Goal: Task Accomplishment & Management: Use online tool/utility

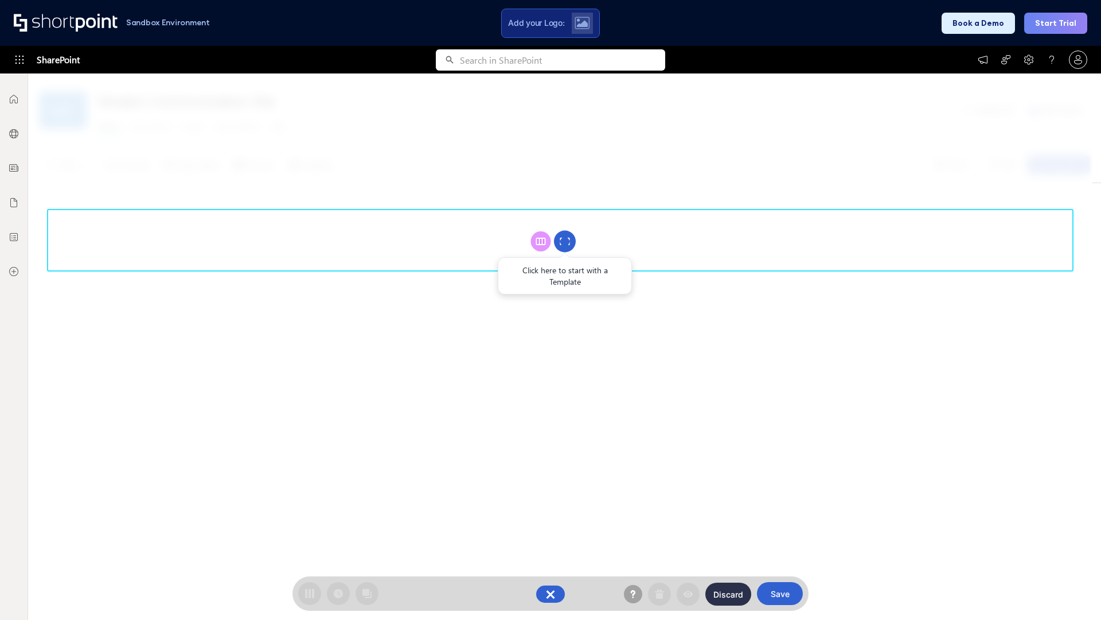
click at [565, 241] on circle at bounding box center [565, 242] width 22 height 22
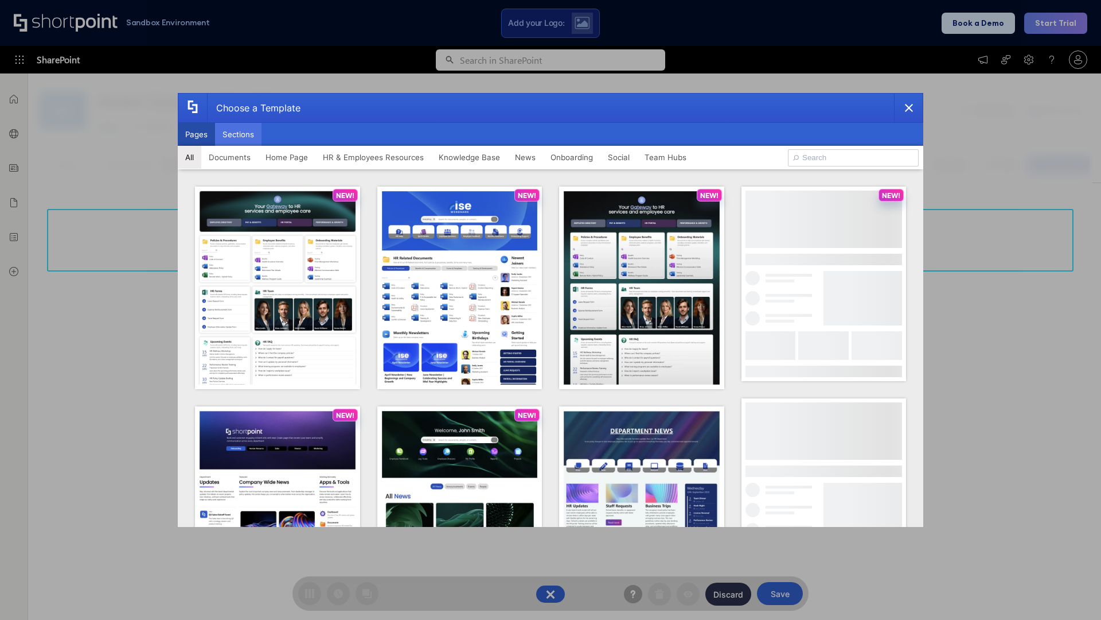
click at [238, 134] on button "Sections" at bounding box center [238, 134] width 46 height 23
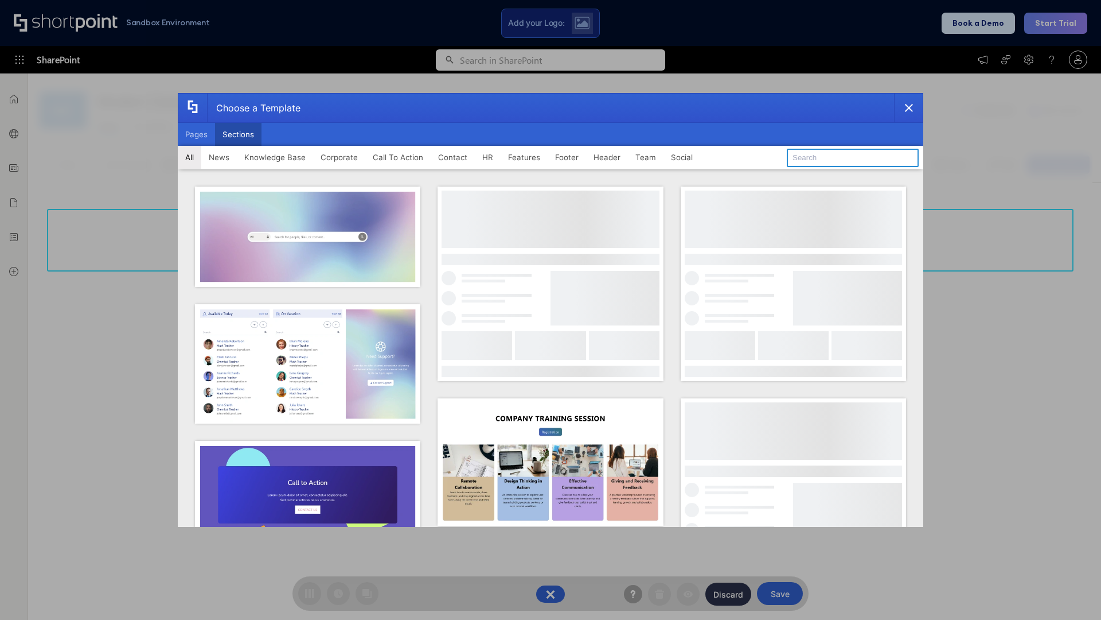
type input "Teammate 1"
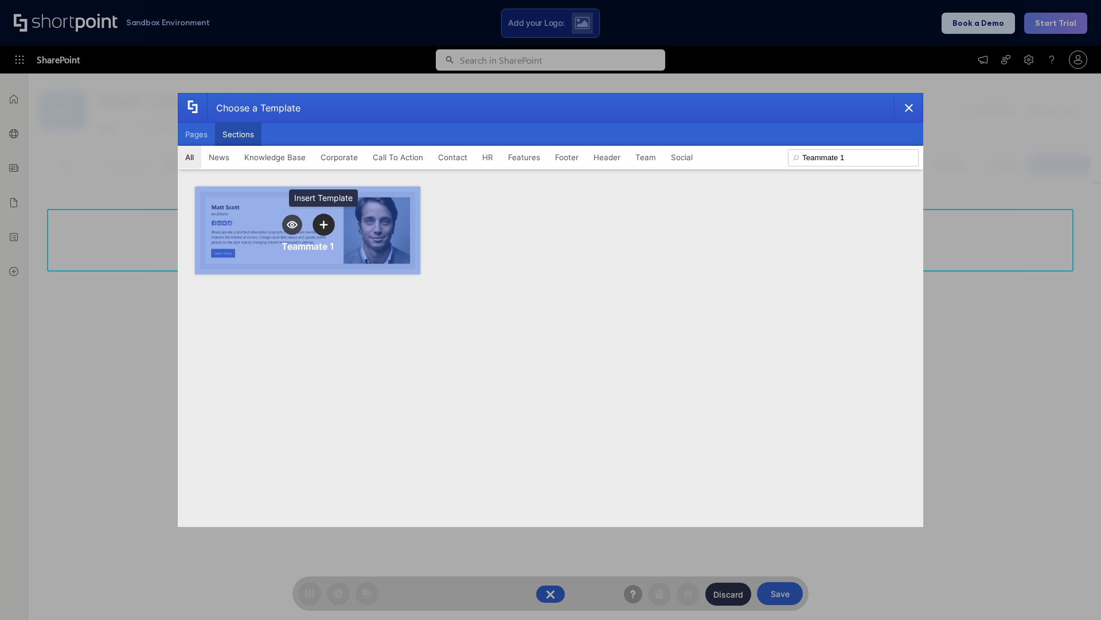
click at [324, 224] on icon "template selector" at bounding box center [324, 224] width 8 height 8
